Goal: Check status: Check status

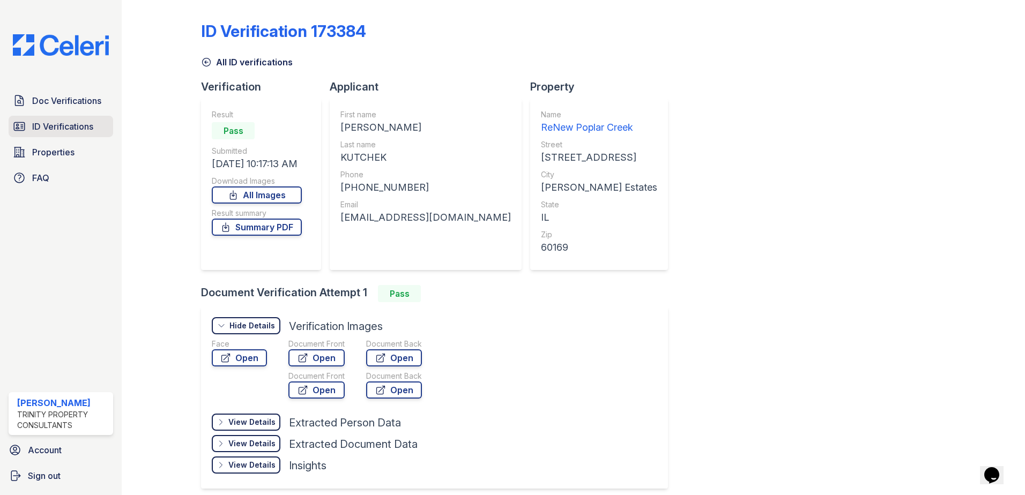
scroll to position [45, 0]
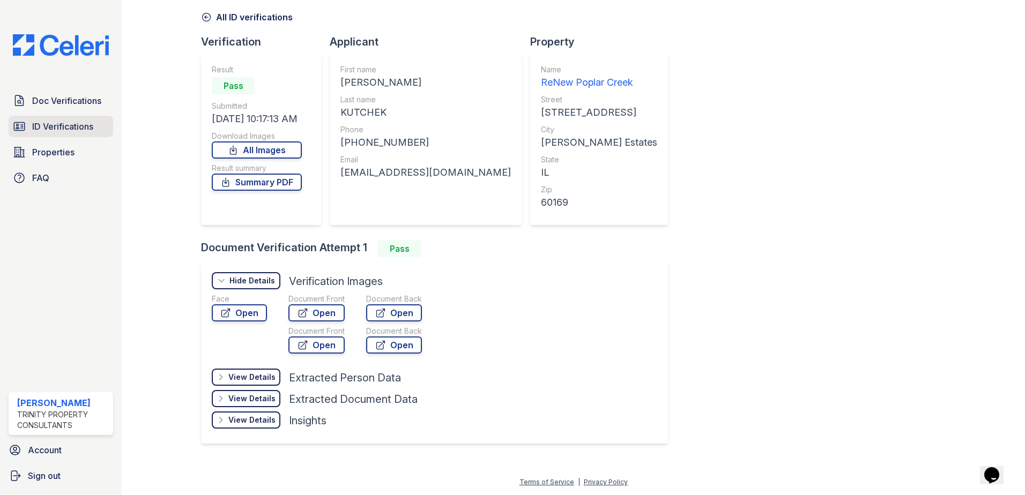
click at [32, 131] on span "ID Verifications" at bounding box center [62, 126] width 61 height 13
click at [46, 105] on span "Doc Verifications" at bounding box center [66, 100] width 69 height 13
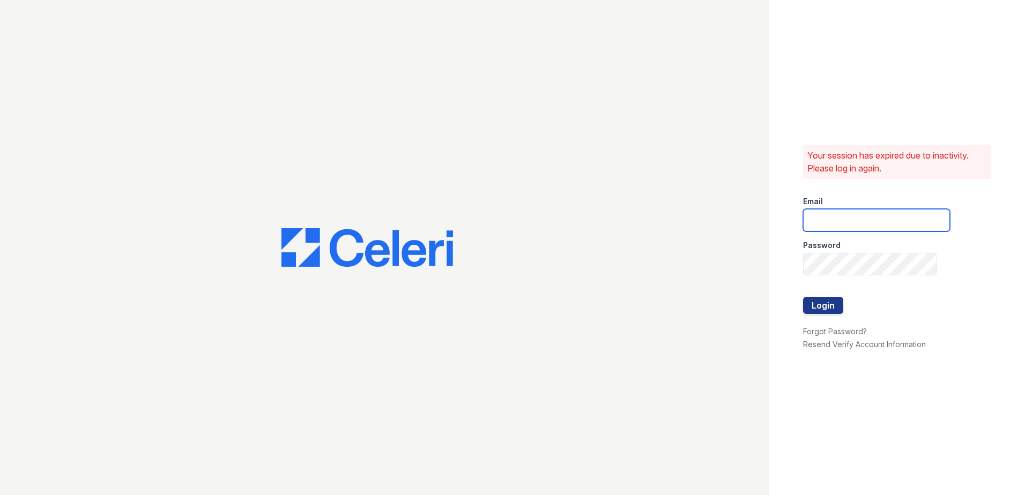
type input "zreyes@trinity-pm.com"
click at [831, 304] on button "Login" at bounding box center [823, 305] width 40 height 17
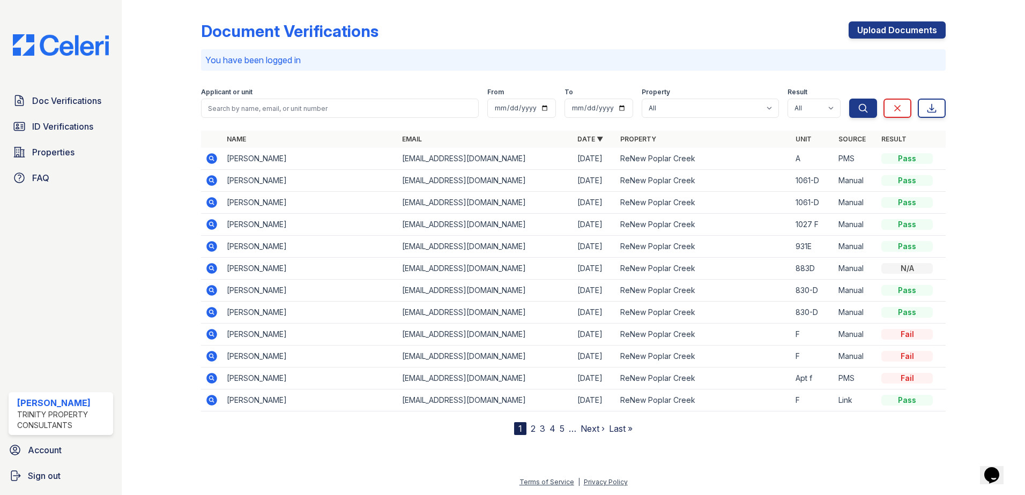
click at [211, 158] on icon at bounding box center [211, 157] width 3 height 3
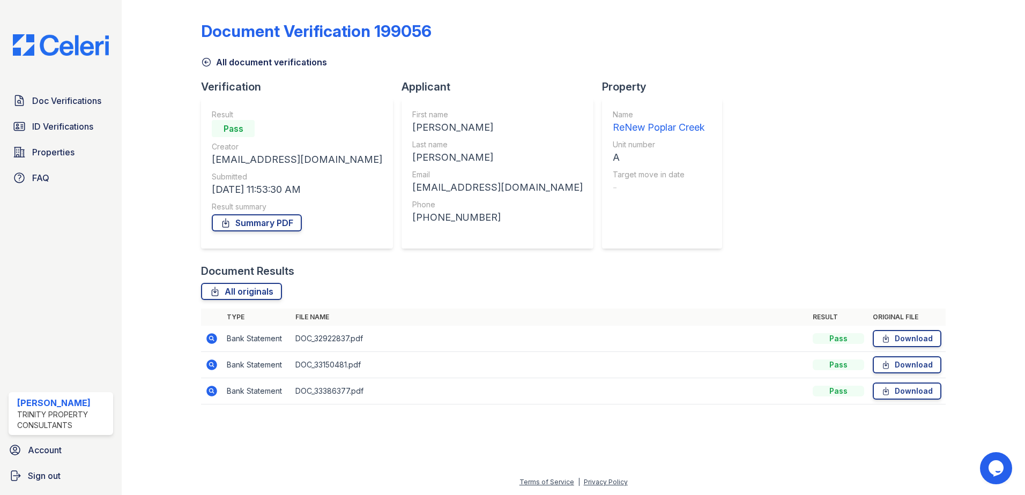
click at [211, 340] on icon at bounding box center [211, 338] width 13 height 13
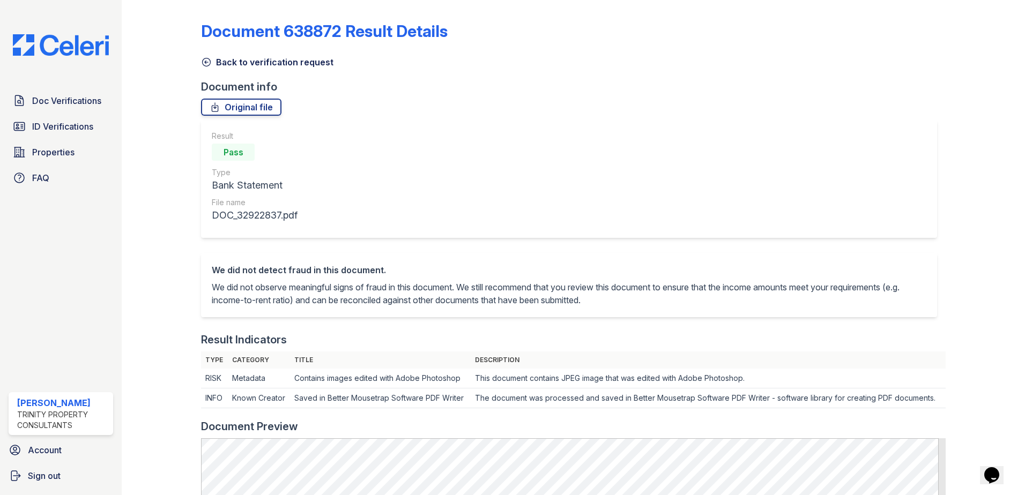
drag, startPoint x: 203, startPoint y: 59, endPoint x: 211, endPoint y: 64, distance: 9.2
click at [203, 59] on icon at bounding box center [207, 62] width 8 height 8
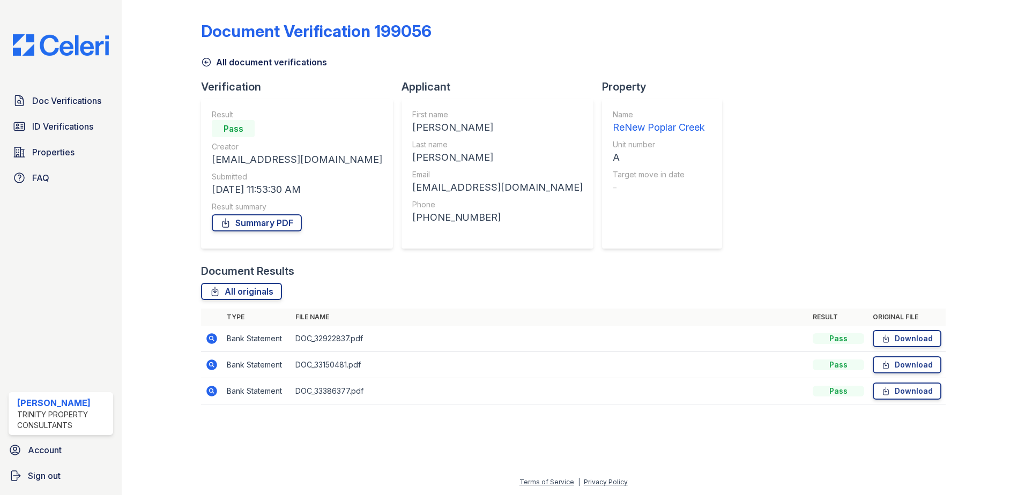
click at [209, 335] on icon at bounding box center [211, 338] width 11 height 11
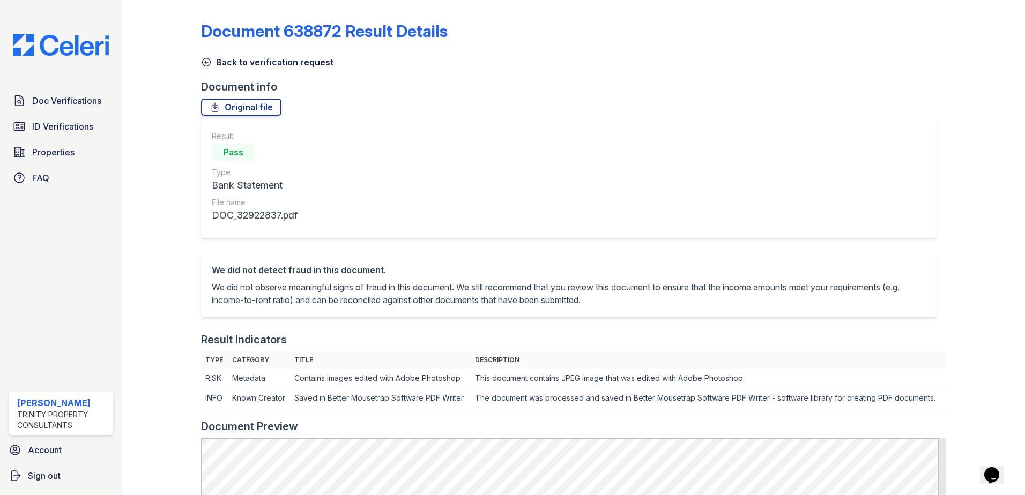
click at [204, 58] on icon at bounding box center [206, 62] width 11 height 11
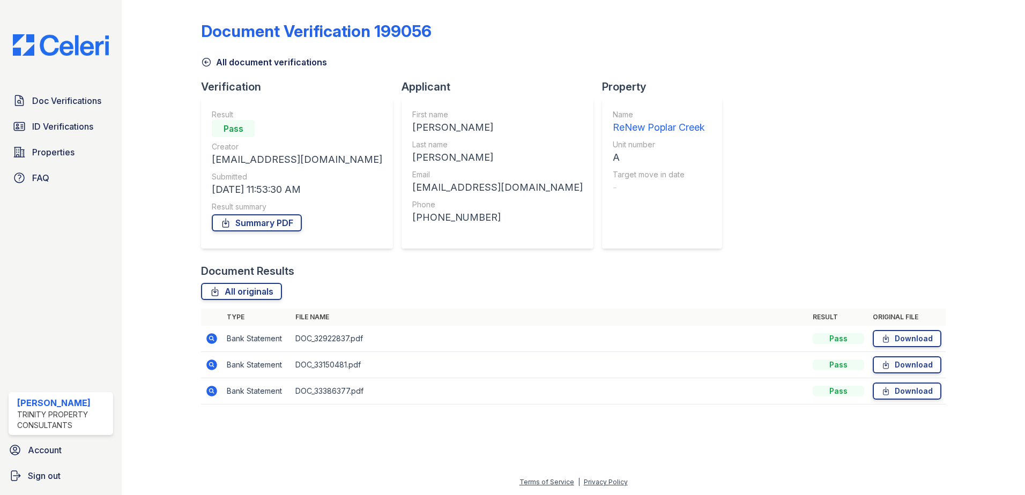
click at [207, 65] on icon at bounding box center [206, 62] width 11 height 11
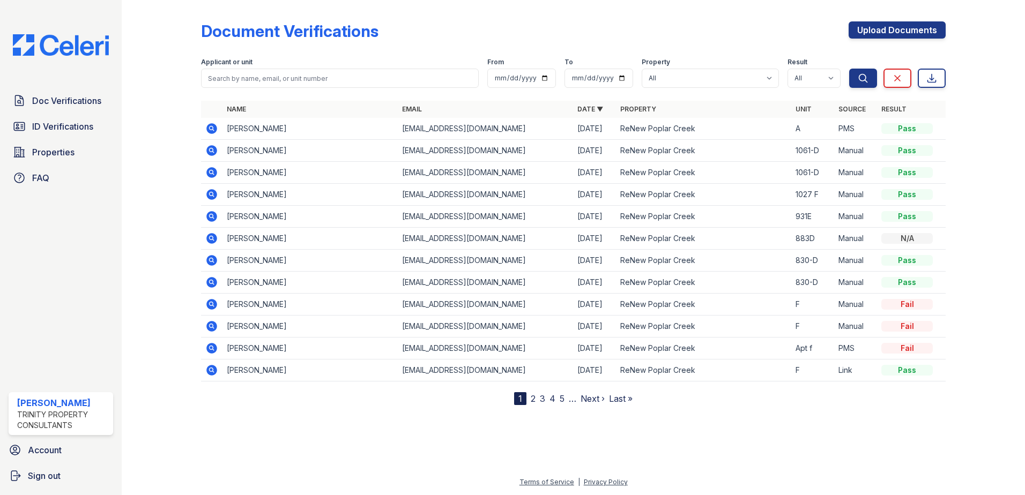
click at [211, 126] on icon at bounding box center [211, 128] width 13 height 13
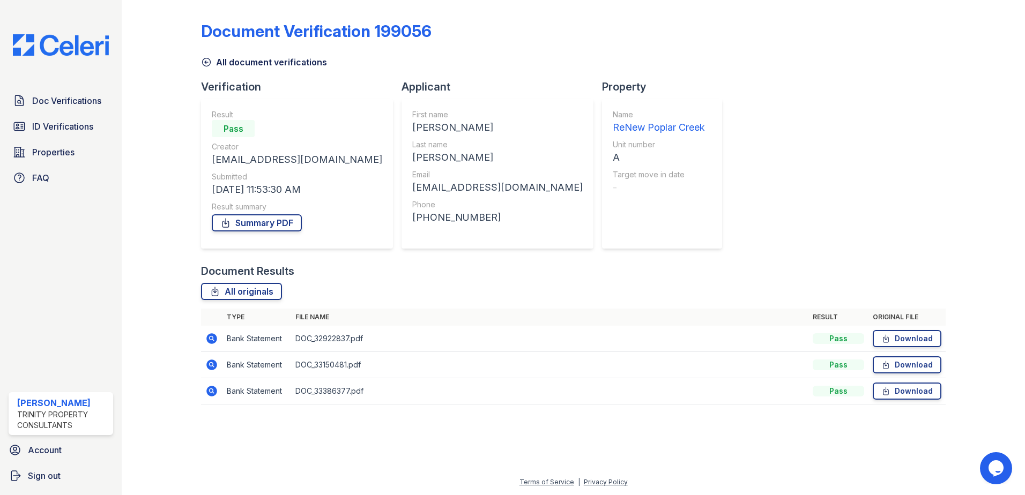
click at [211, 364] on icon at bounding box center [211, 364] width 3 height 3
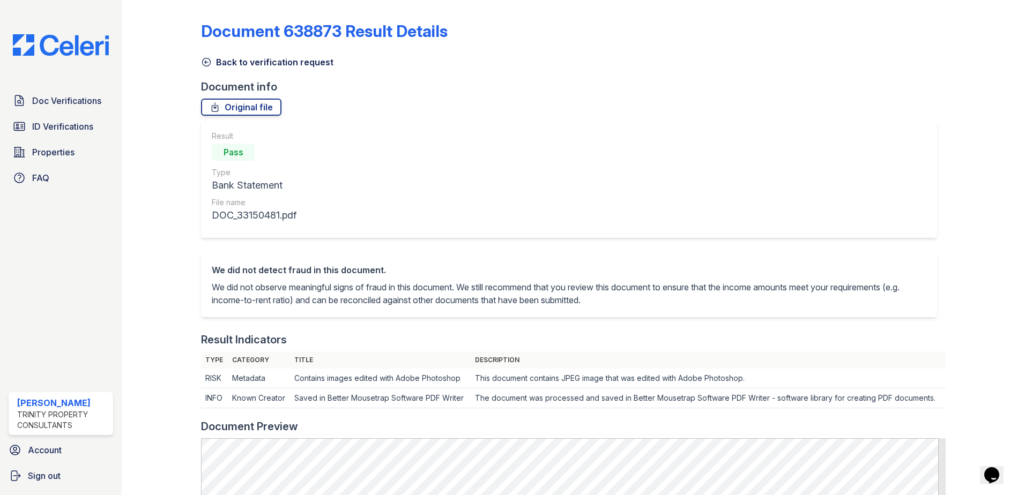
click at [204, 60] on icon at bounding box center [206, 62] width 11 height 11
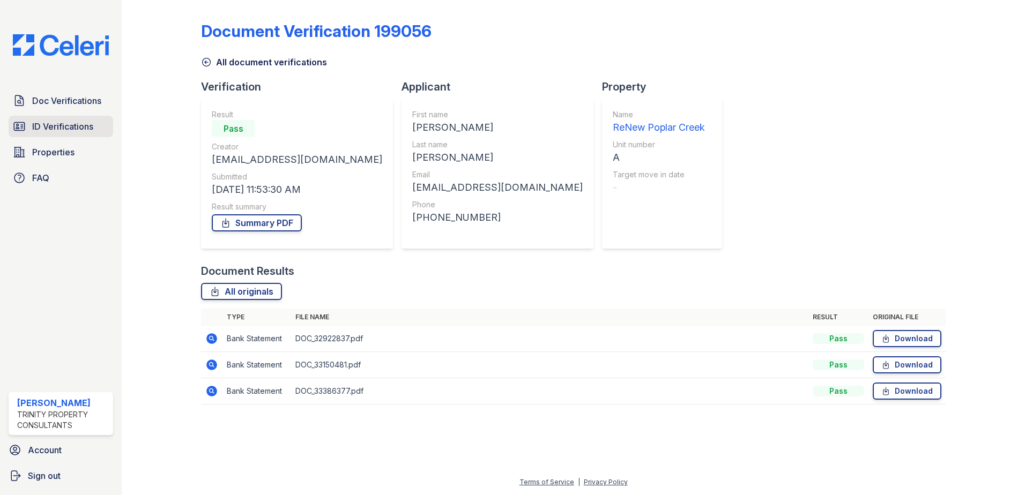
click at [42, 125] on span "ID Verifications" at bounding box center [62, 126] width 61 height 13
